Goal: Task Accomplishment & Management: Manage account settings

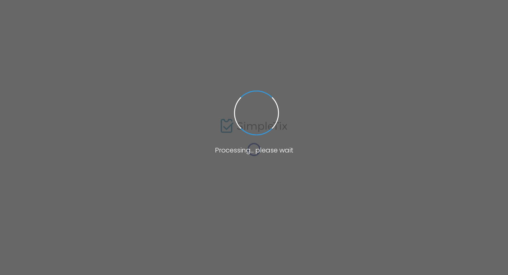
type input "2022 Campfires & Party Barns - Archived"
type textarea "Reserve your private campfire at [GEOGRAPHIC_DATA]’s [DATE], for a fun get-toge…"
type input "7.500 %"
type input "Reserve Now"
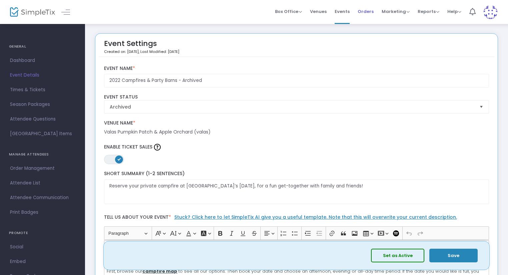
click at [361, 11] on span "Orders" at bounding box center [366, 11] width 16 height 17
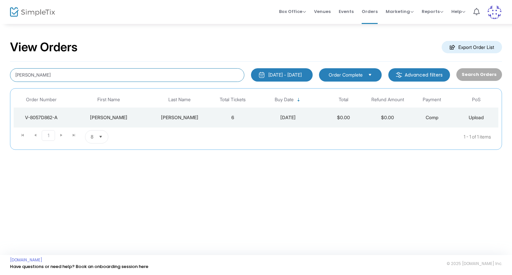
drag, startPoint x: 59, startPoint y: 71, endPoint x: 0, endPoint y: 79, distance: 59.1
click at [0, 79] on div "View Orders Export Order List [PERSON_NAME] [DATE] - [DATE] Last 30 Days [DATE]…" at bounding box center [256, 98] width 512 height 150
paste input "[PERSON_NAME]"
type input "[PERSON_NAME]"
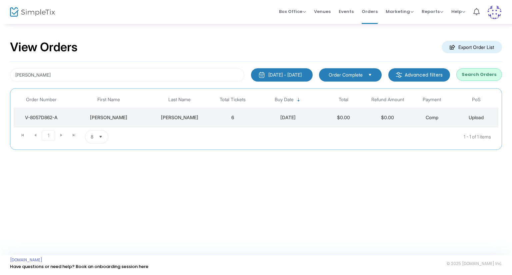
click at [475, 75] on button "Search Orders" at bounding box center [479, 74] width 46 height 13
